Goal: Entertainment & Leisure: Browse casually

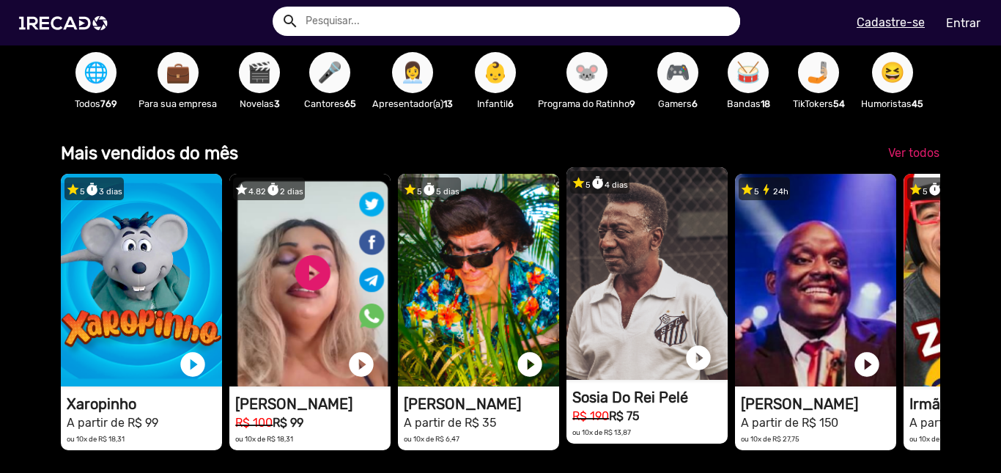
scroll to position [0, 2971]
drag, startPoint x: 799, startPoint y: 303, endPoint x: 586, endPoint y: 314, distance: 213.6
click at [586, 314] on div "star 5 timer 3 dias 1RECADO vídeos dedicados para fãs e empresas play_circle_fi…" at bounding box center [500, 311] width 879 height 291
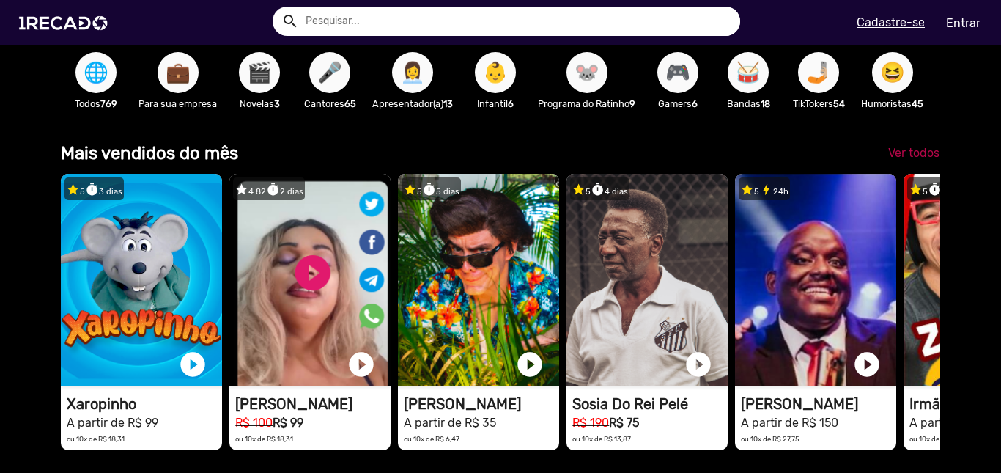
scroll to position [0, 347]
click at [903, 158] on span "Ver todos" at bounding box center [913, 153] width 51 height 14
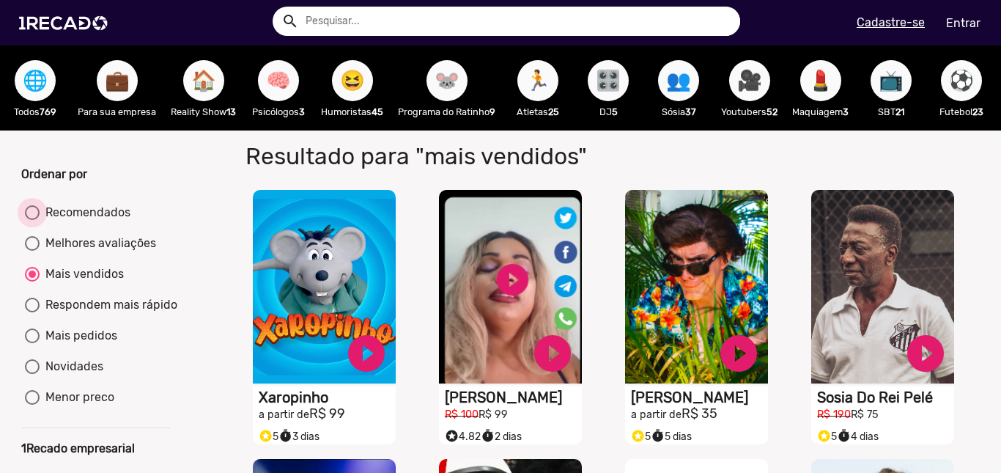
click at [32, 216] on div at bounding box center [32, 212] width 15 height 15
click at [32, 220] on input "Recomendados" at bounding box center [32, 220] width 1 height 1
radio input "true"
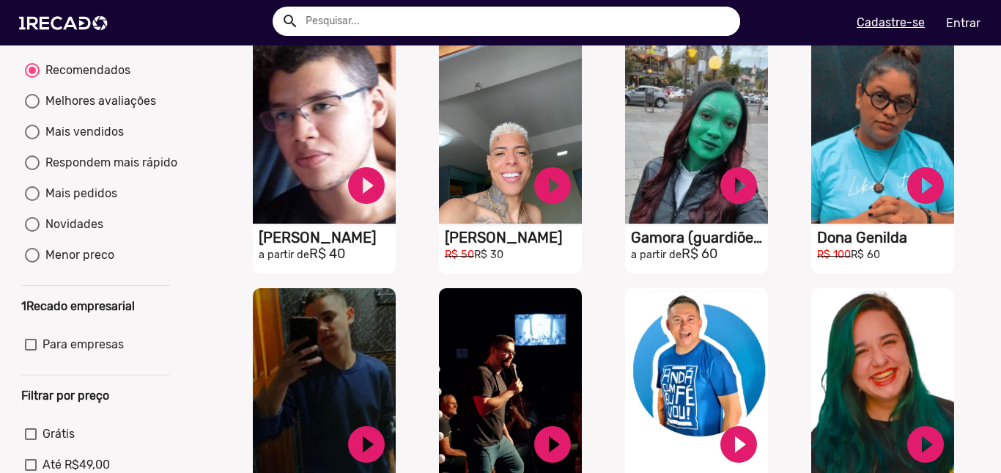
scroll to position [138, 0]
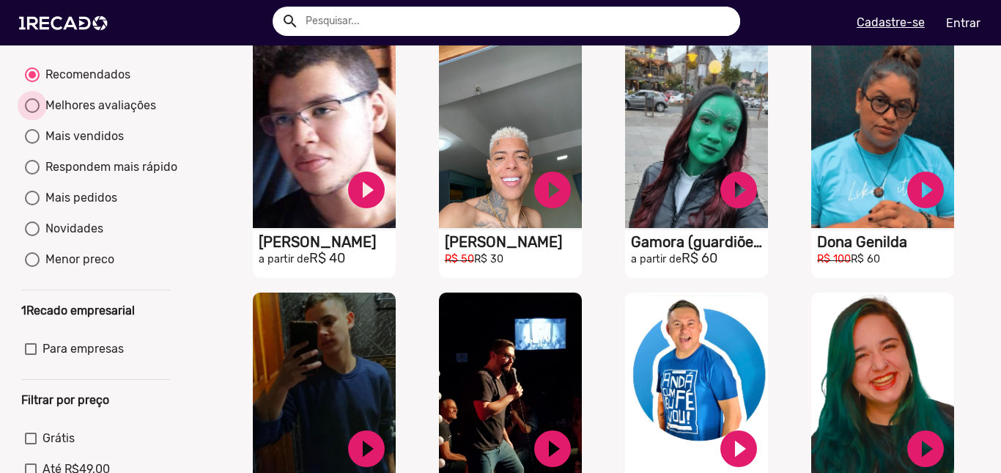
click at [37, 113] on div at bounding box center [32, 105] width 15 height 15
click at [32, 114] on input "Melhores avaliações" at bounding box center [32, 113] width 1 height 1
radio input "true"
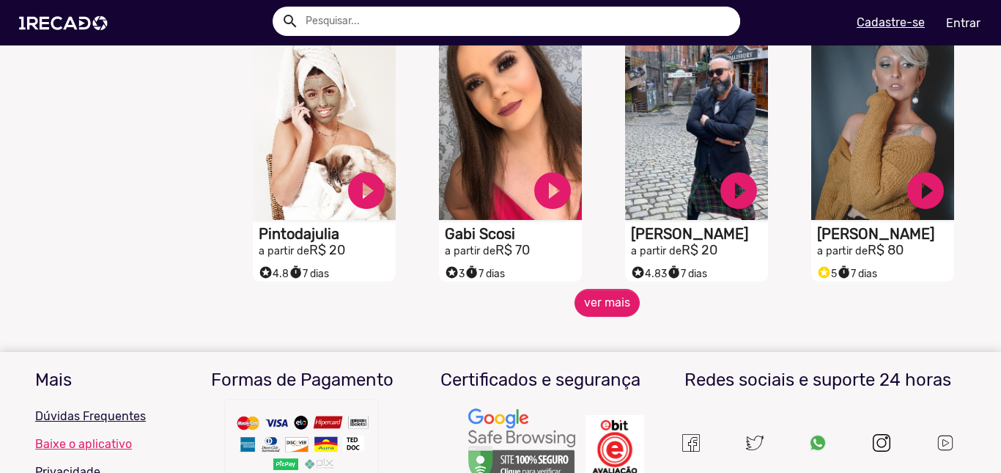
scroll to position [1228, 0]
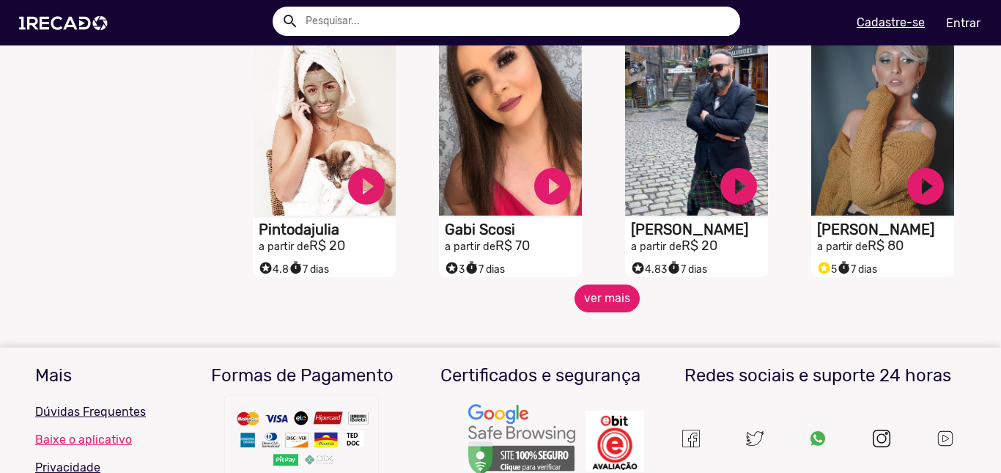
click at [601, 304] on button "ver mais" at bounding box center [607, 298] width 65 height 28
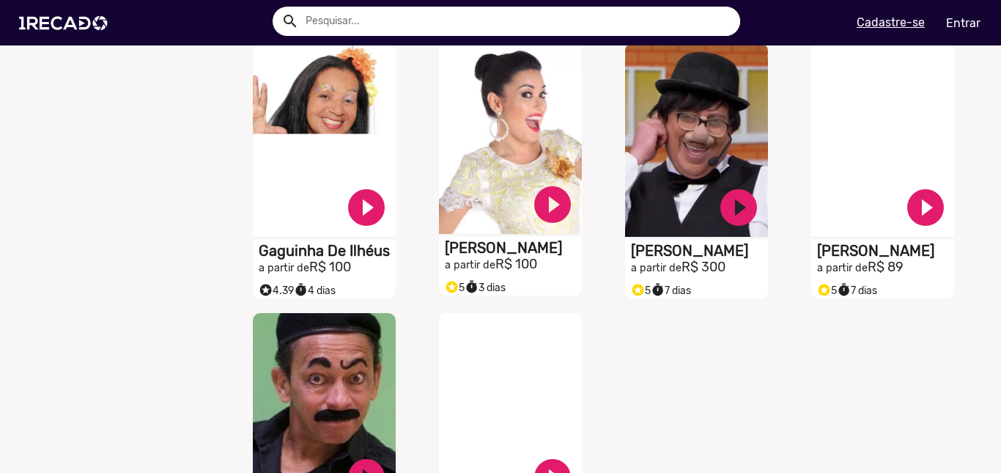
scroll to position [1745, 0]
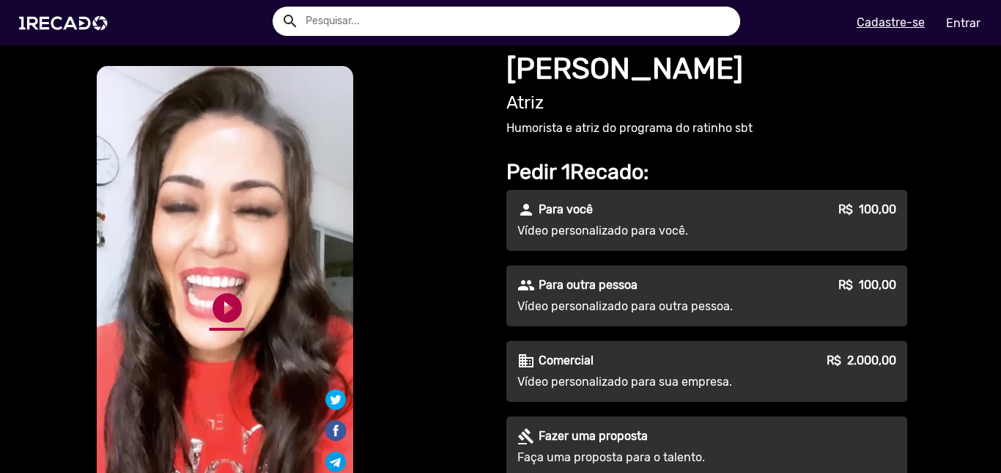
click at [221, 303] on link "play_circle_filled" at bounding box center [227, 307] width 35 height 35
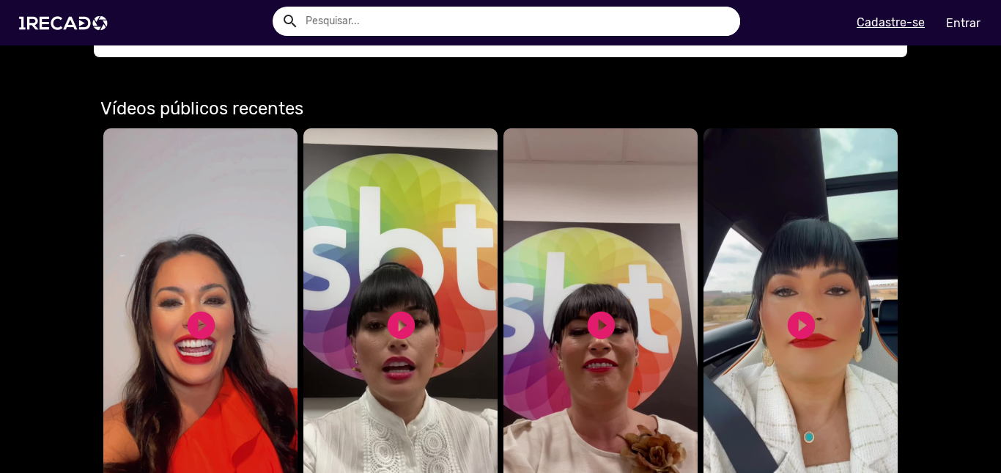
scroll to position [893, 0]
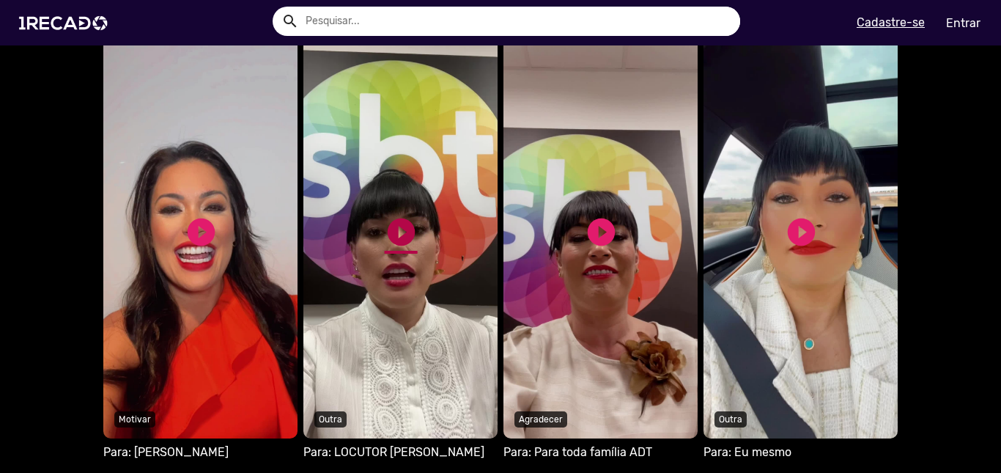
click at [387, 244] on link "play_circle_filled" at bounding box center [401, 231] width 33 height 33
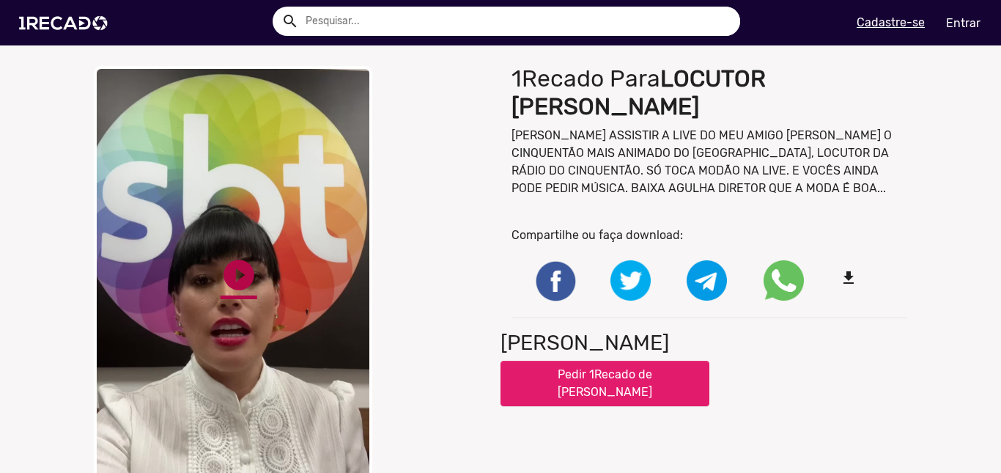
click at [230, 278] on link "play_circle_filled" at bounding box center [239, 275] width 37 height 37
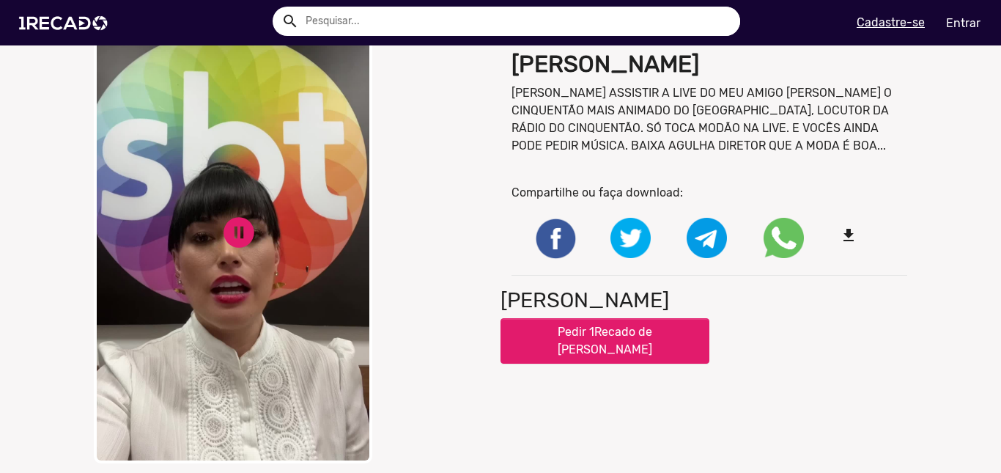
scroll to position [43, 0]
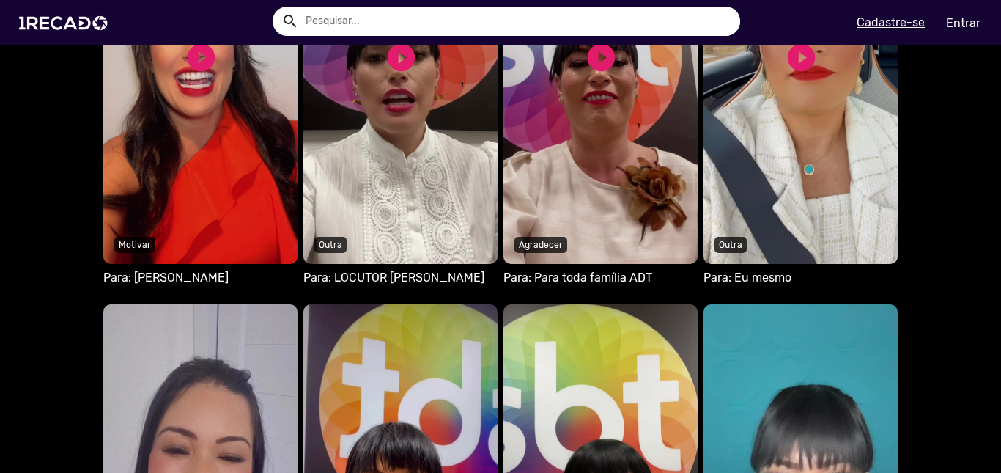
scroll to position [1041, 0]
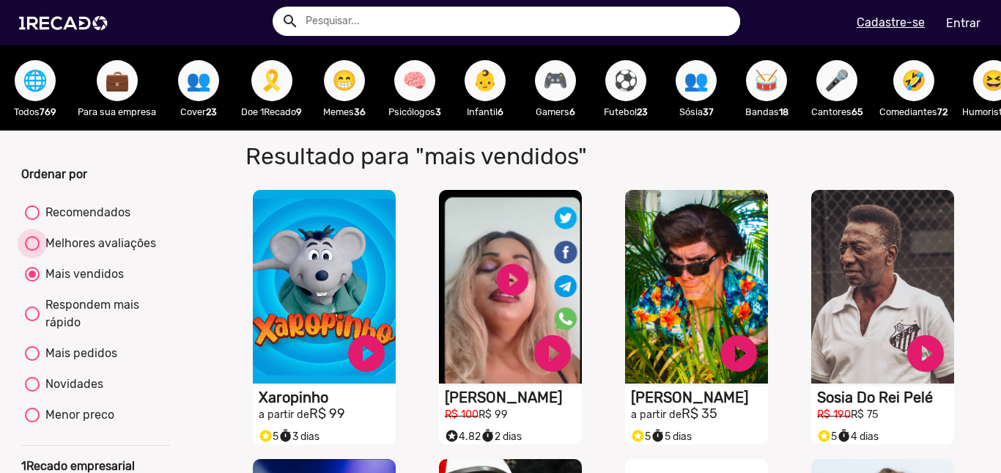
click at [34, 251] on div at bounding box center [32, 243] width 15 height 15
click at [32, 251] on input "Melhores avaliações" at bounding box center [32, 251] width 1 height 1
radio input "true"
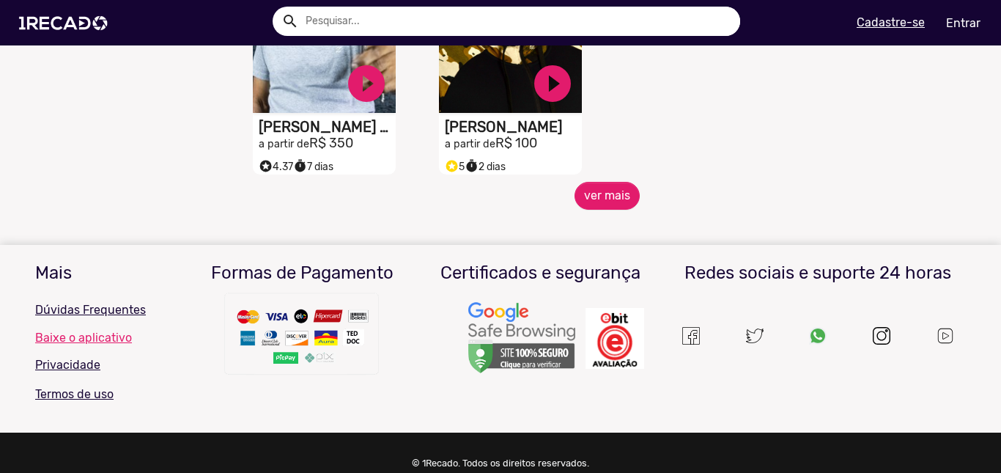
scroll to position [880, 0]
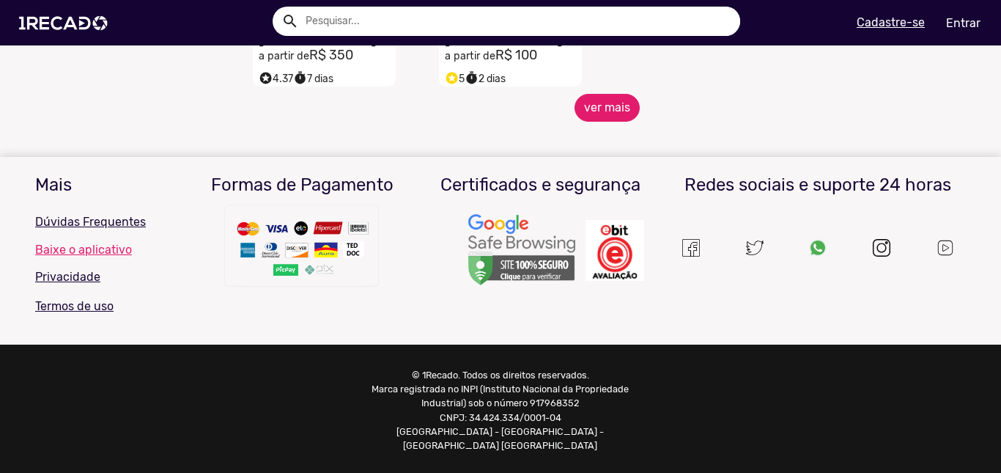
click at [610, 122] on button "ver mais" at bounding box center [607, 108] width 65 height 28
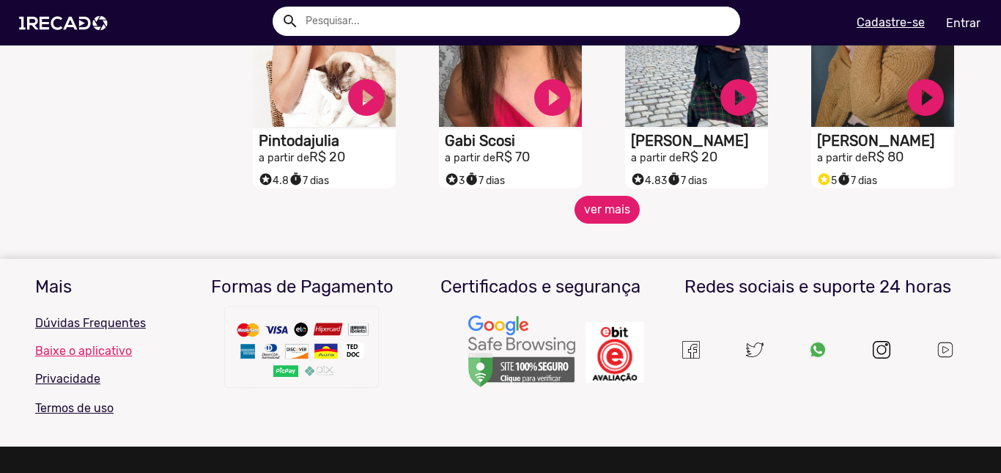
scroll to position [1325, 0]
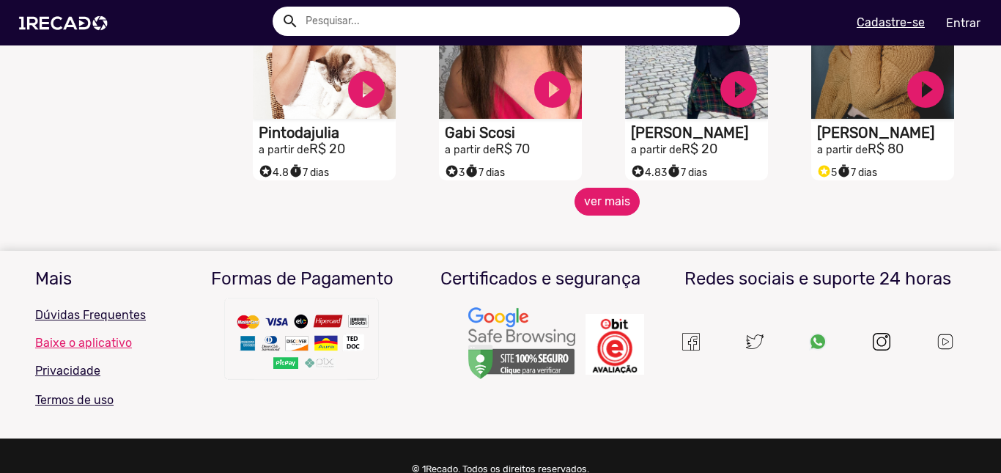
click at [609, 215] on button "ver mais" at bounding box center [607, 202] width 65 height 28
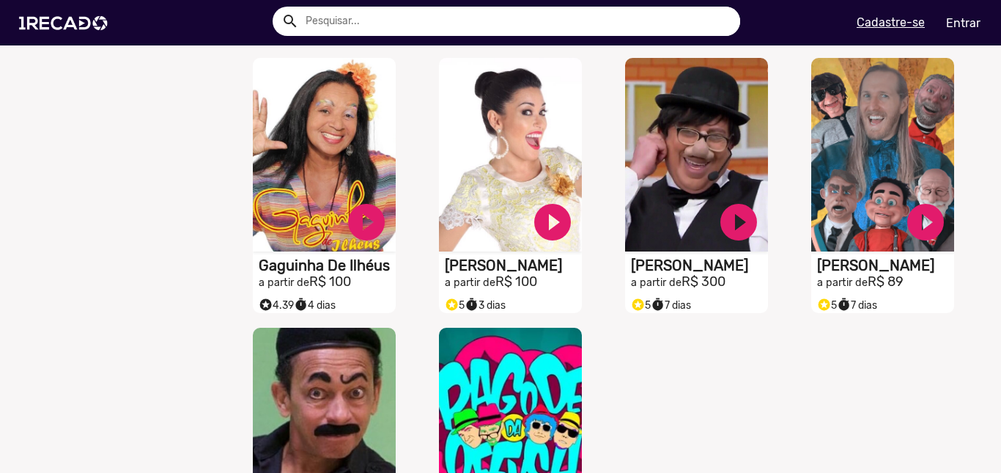
scroll to position [1745, 0]
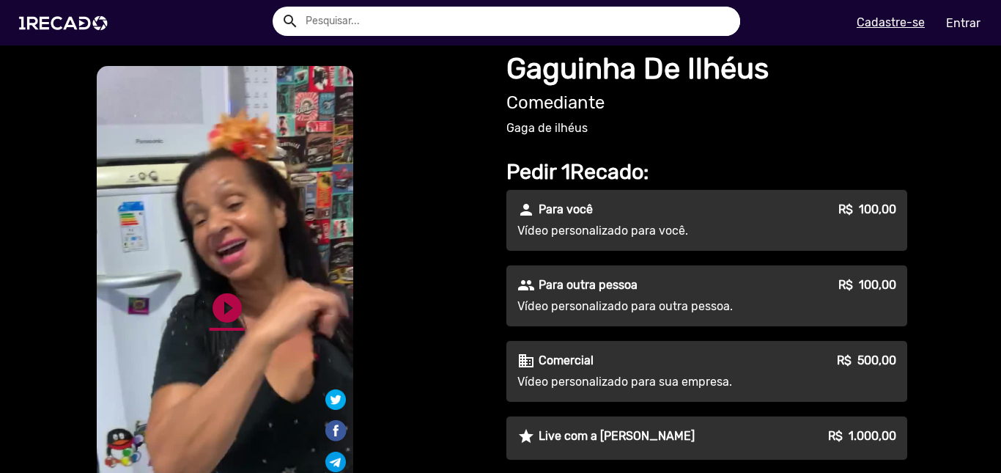
click at [223, 304] on link "play_circle_filled" at bounding box center [227, 307] width 35 height 35
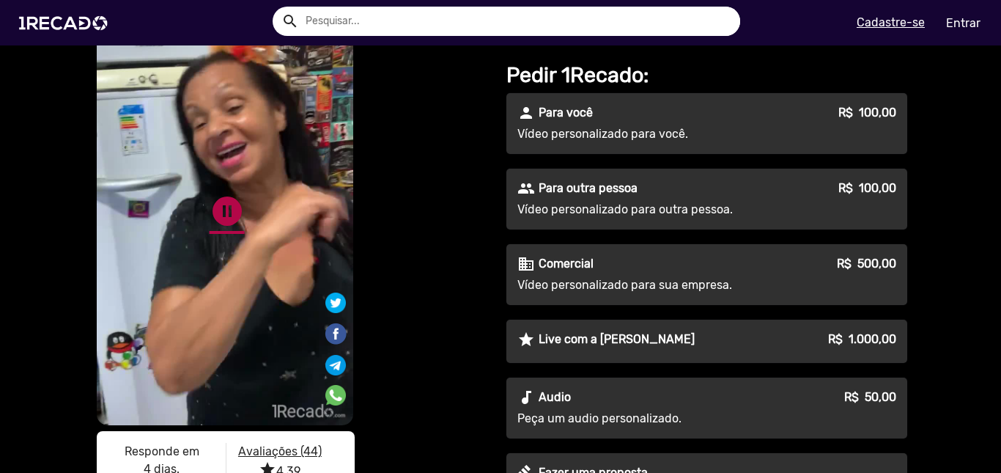
scroll to position [70, 0]
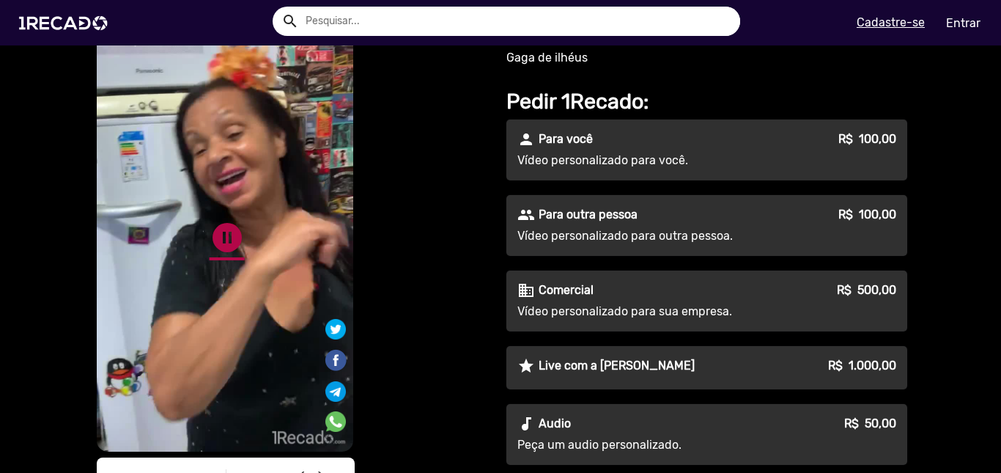
click at [222, 235] on link "pause_circle" at bounding box center [227, 237] width 35 height 35
